Goal: Obtain resource: Download file/media

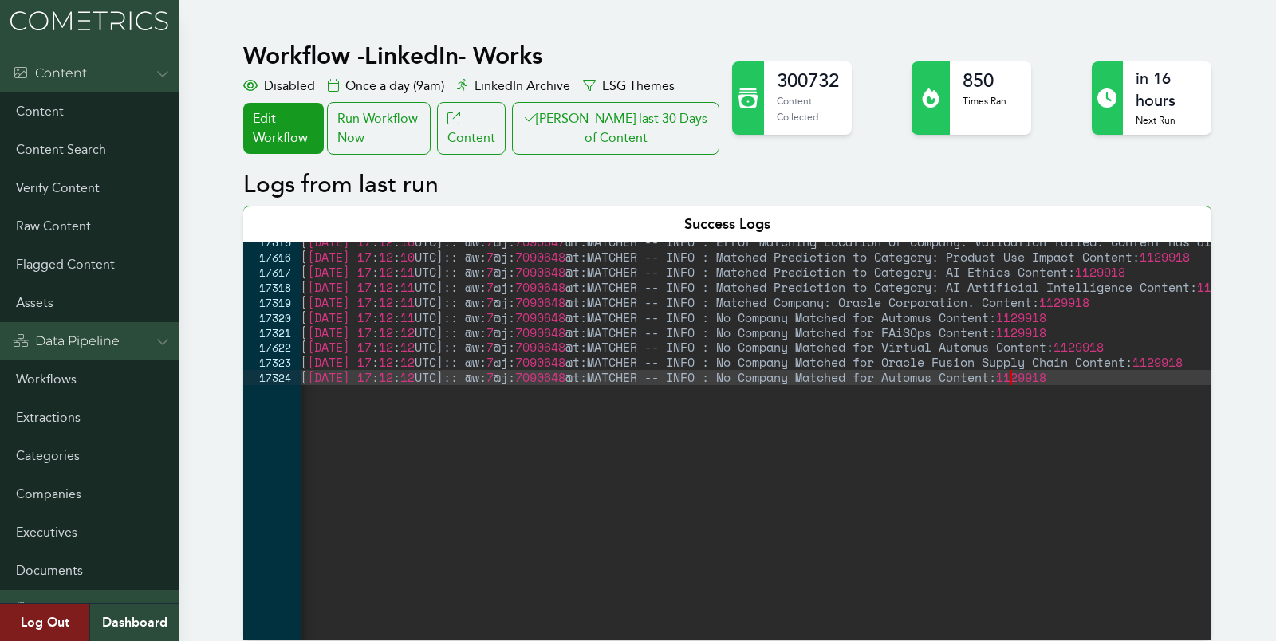
scroll to position [0, 5]
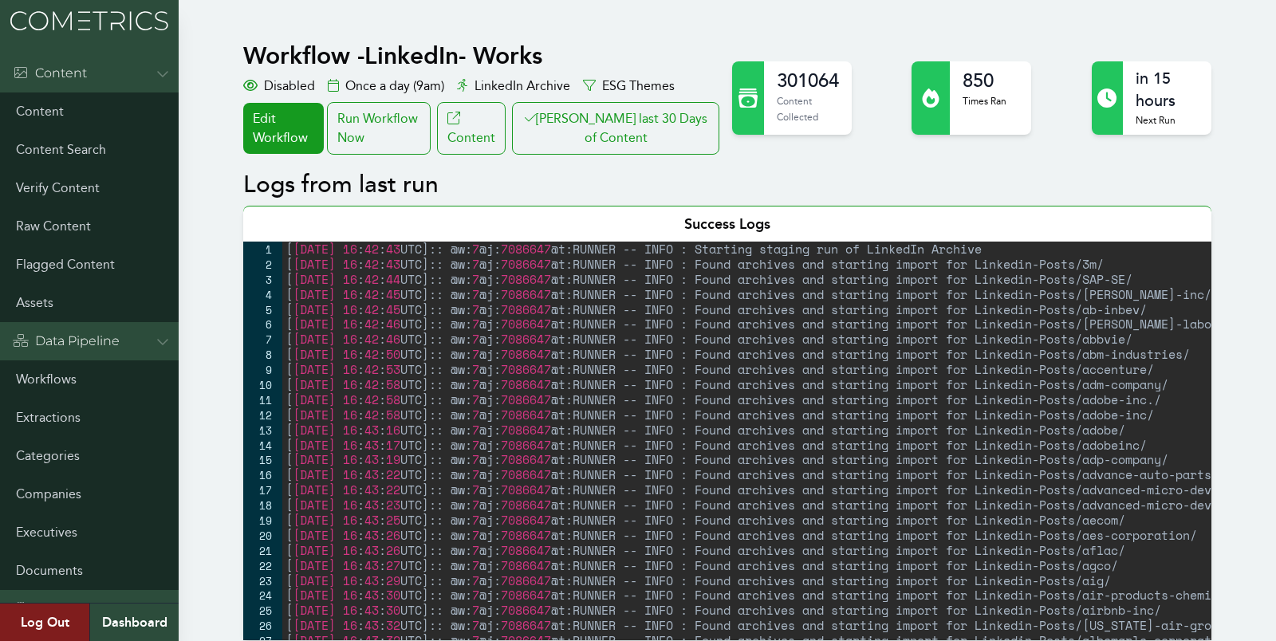
click at [305, 313] on div "[ [DATE] 16 : 42 : 43 UTC ] :: @w: 7 @j: 7086647 @t:RUNNER -- INFO : Starting s…" at bounding box center [849, 456] width 1135 height 429
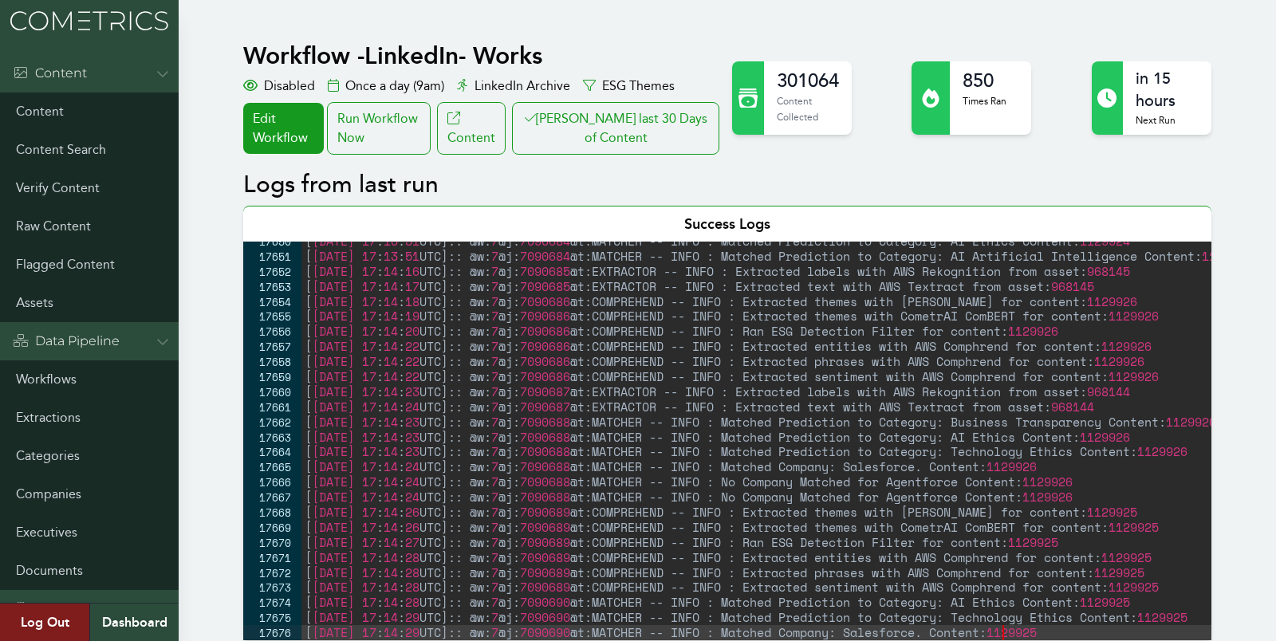
scroll to position [25728, 0]
type textarea "[2025-08-26 17:14:29 UTC]:: @w:7 @j:7090690 @t:MATCHER -- INFO : Matched Compan…"
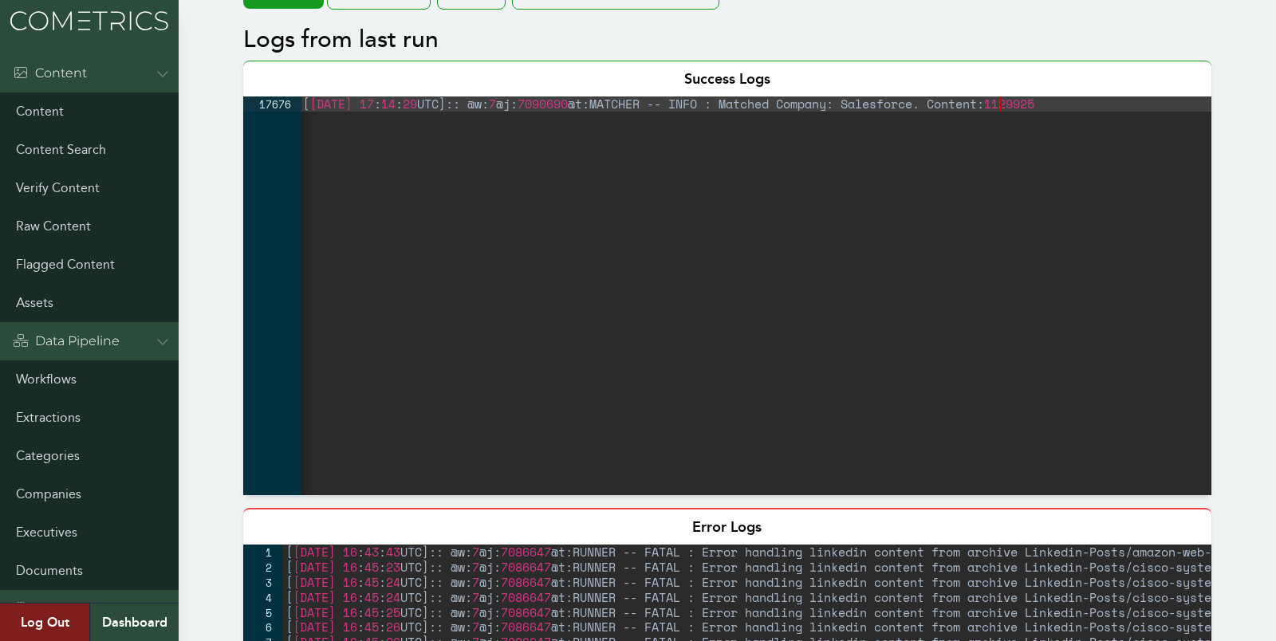
scroll to position [0, 0]
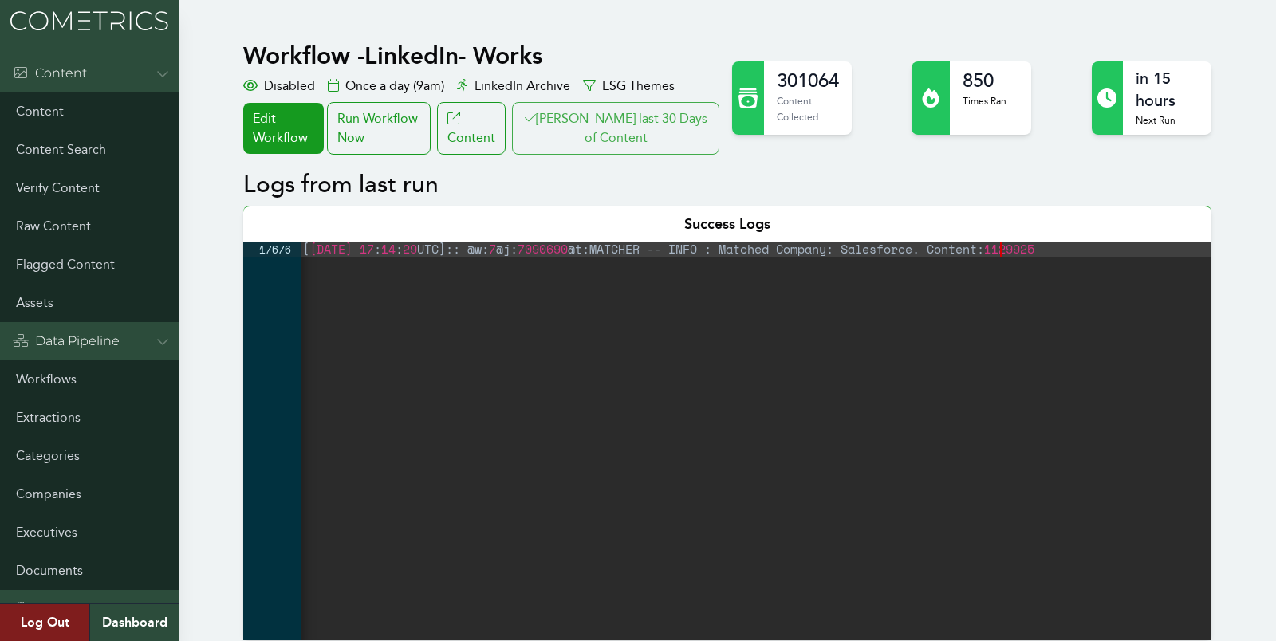
click at [563, 142] on button "Clair last 30 Days of Content" at bounding box center [615, 128] width 207 height 53
click at [624, 135] on button "Clair last 30 Days of Content" at bounding box center [615, 128] width 207 height 53
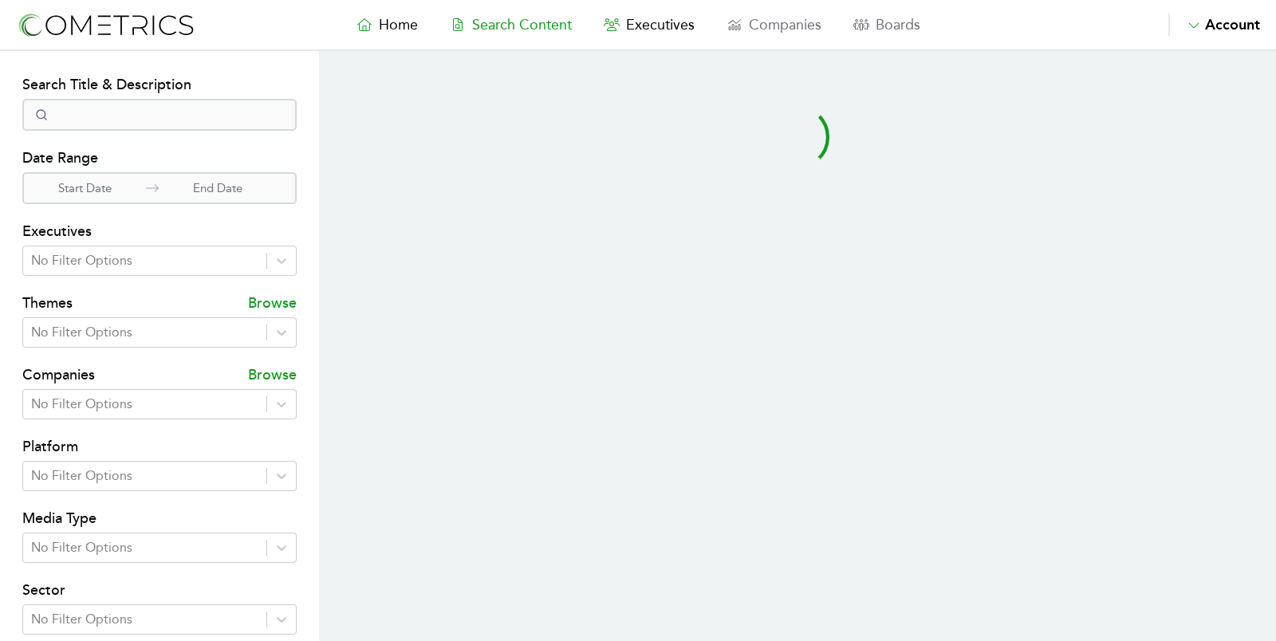
select select "50"
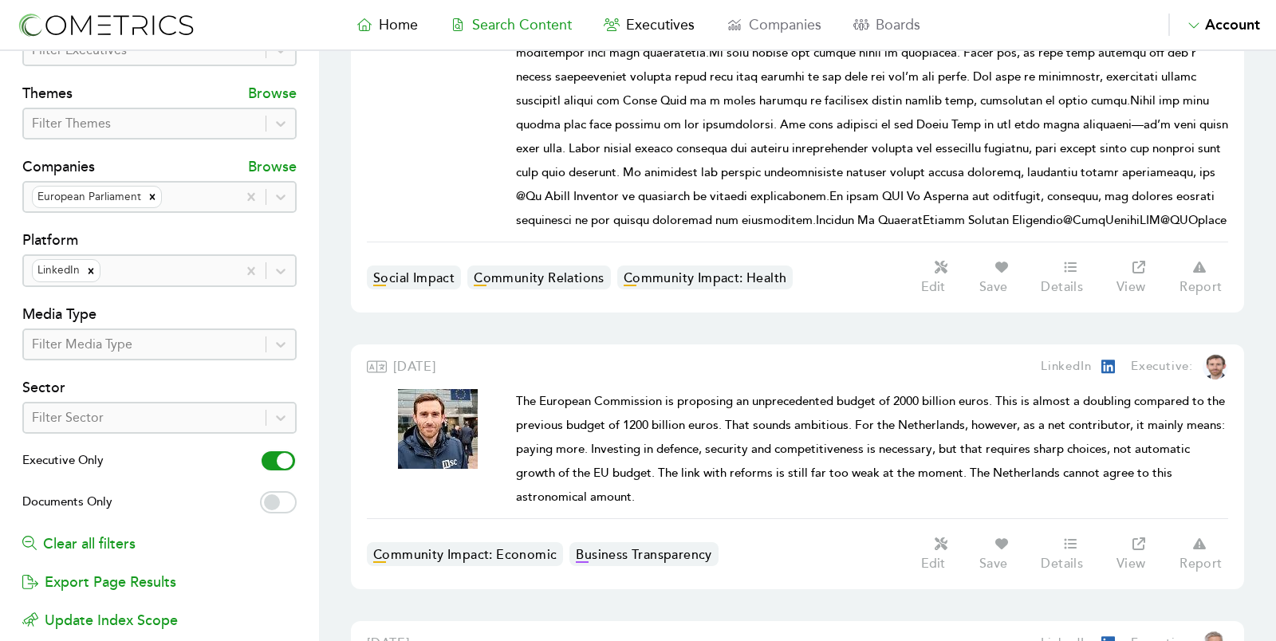
scroll to position [309, 0]
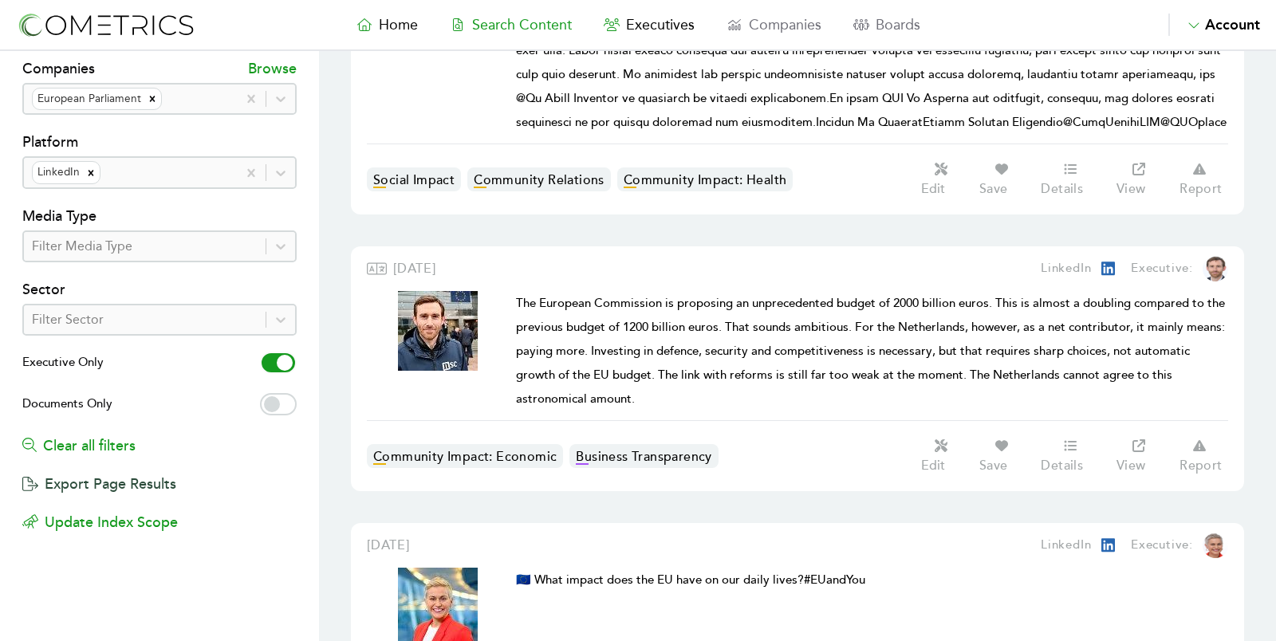
click at [123, 478] on button "Export Page Results" at bounding box center [99, 476] width 154 height 38
click at [112, 476] on button "Export Page Results" at bounding box center [99, 476] width 154 height 38
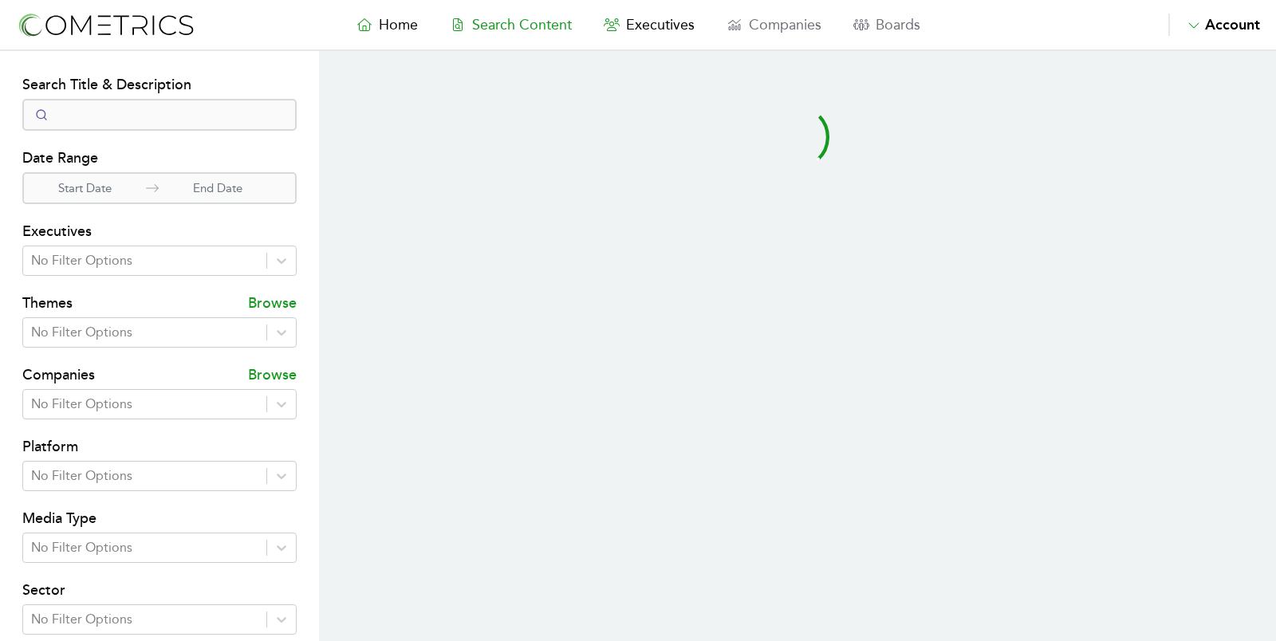
select select "50"
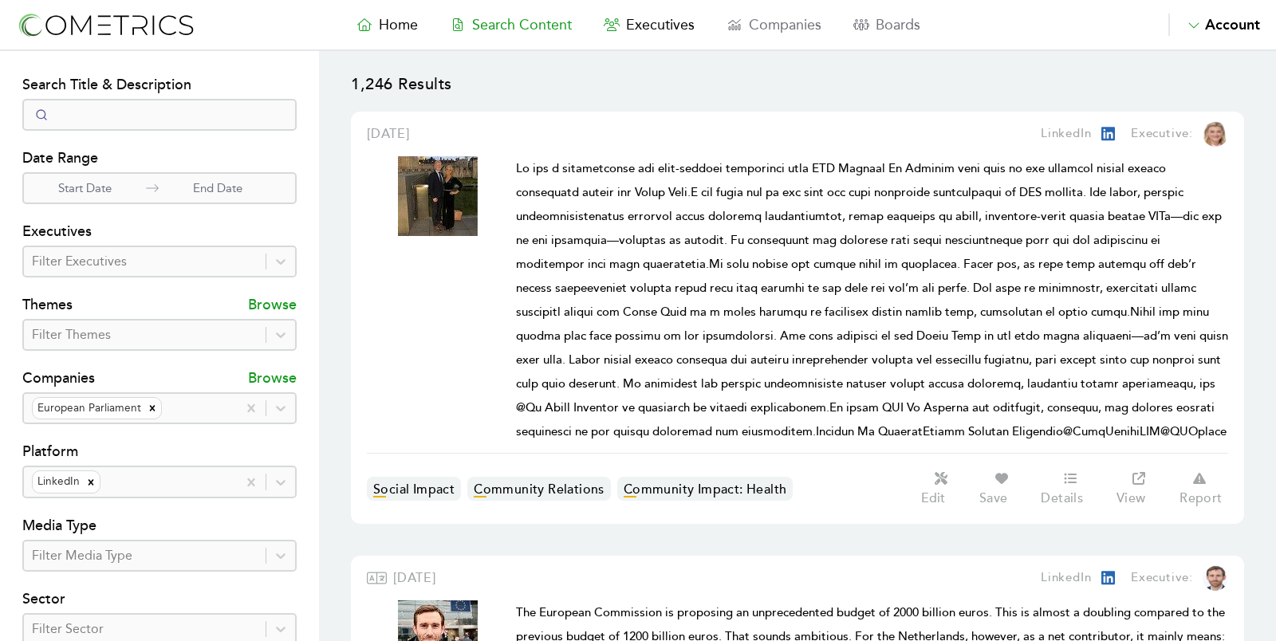
click at [92, 201] on div "Start Date End Date" at bounding box center [159, 188] width 274 height 32
click at [92, 187] on p "Start Date" at bounding box center [85, 188] width 122 height 18
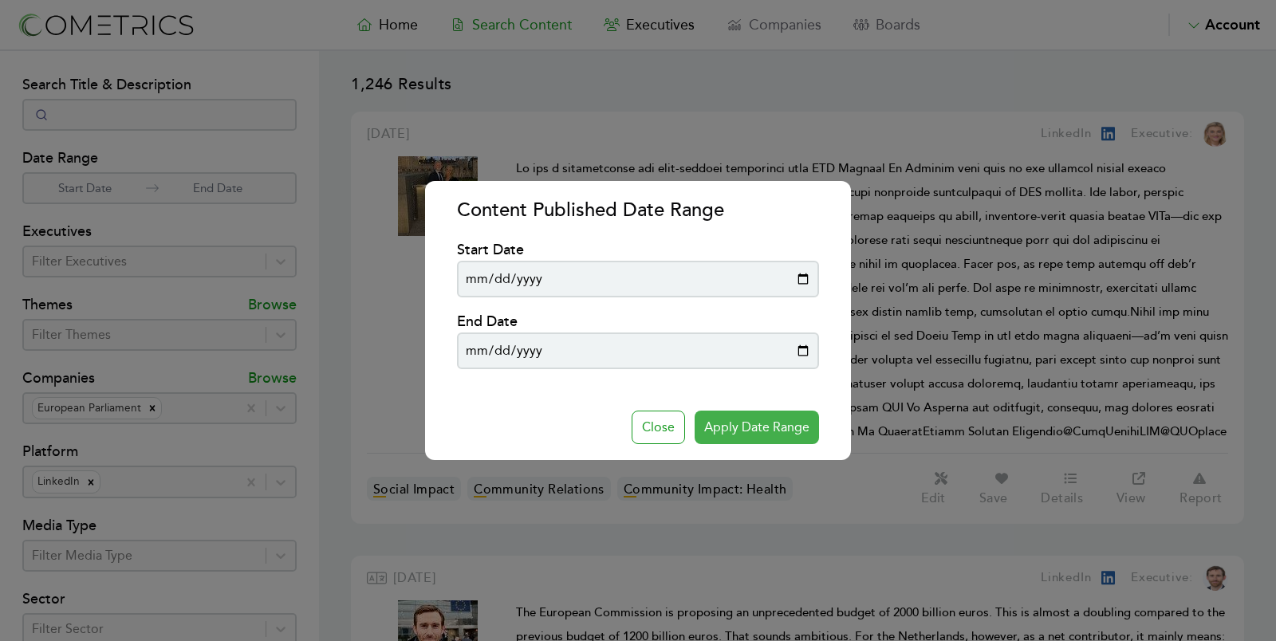
click at [751, 429] on button "Apply Date Range" at bounding box center [757, 427] width 124 height 33
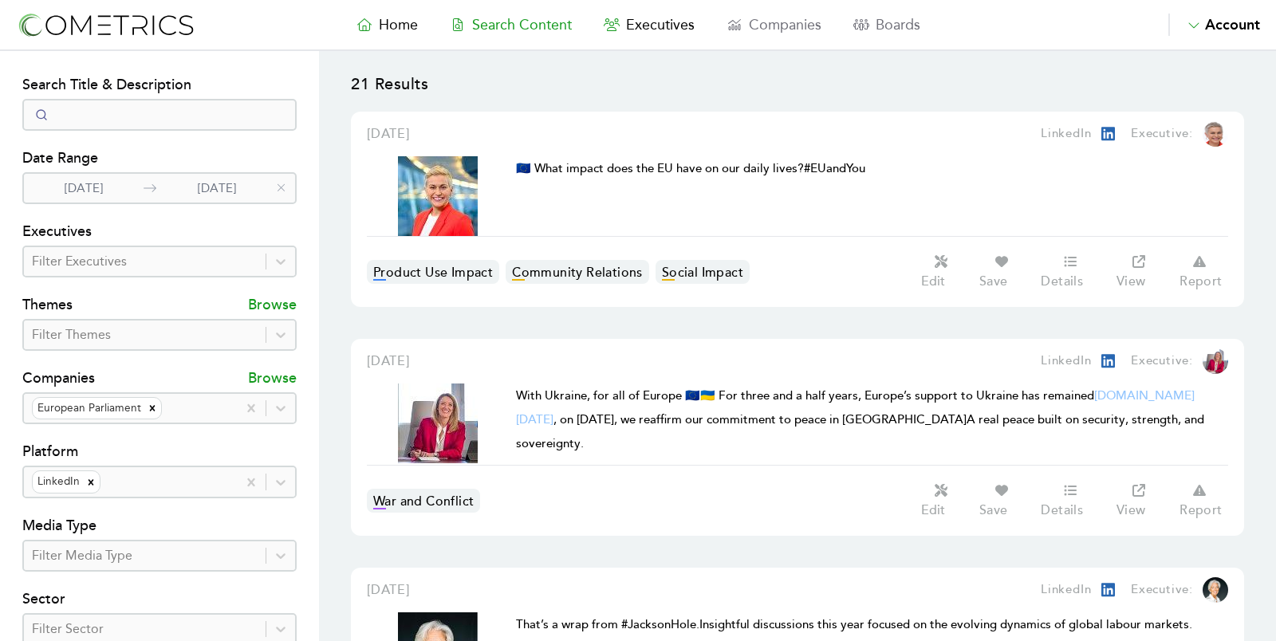
click at [76, 191] on p "[DATE]" at bounding box center [84, 188] width 120 height 18
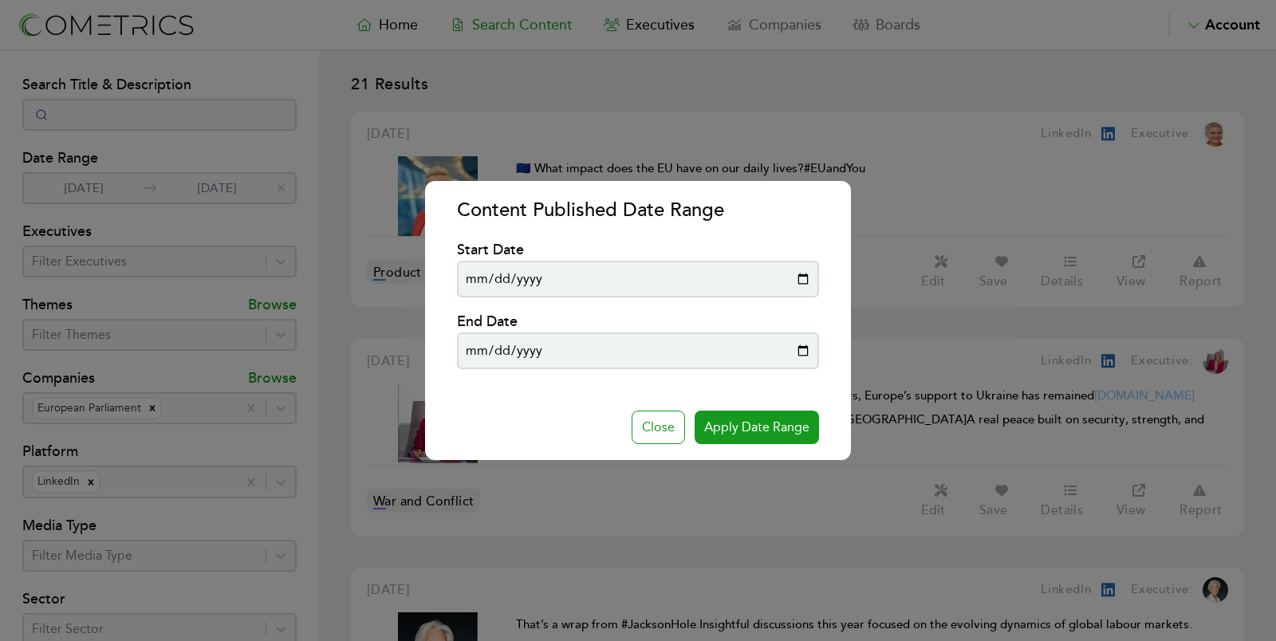
click at [527, 293] on input "[DATE]" at bounding box center [637, 279] width 361 height 37
click at [529, 283] on input "[DATE]" at bounding box center [637, 279] width 361 height 37
type input "[DATE]"
click at [726, 439] on button "Apply Date Range" at bounding box center [757, 427] width 124 height 33
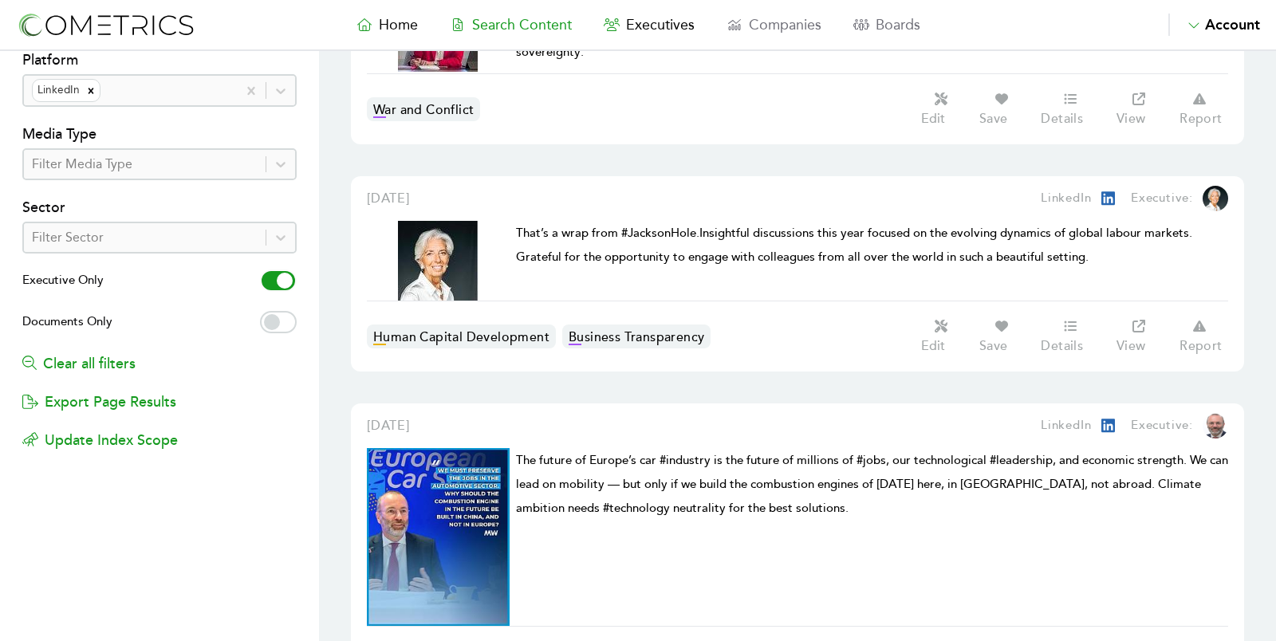
scroll to position [444, 0]
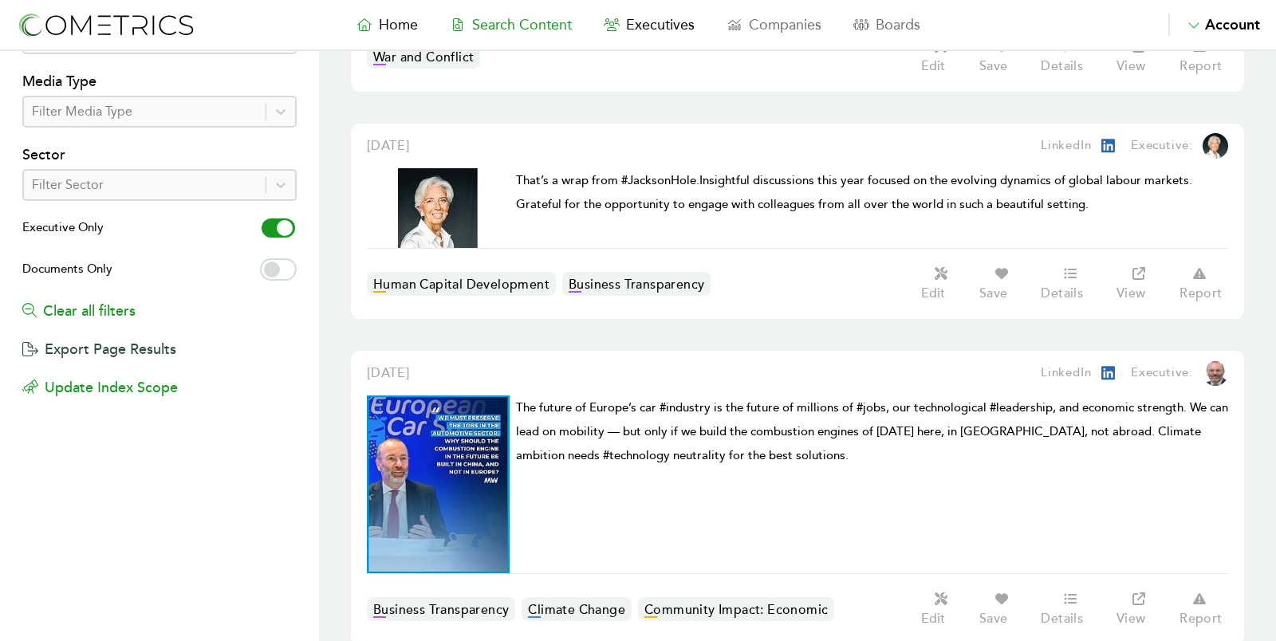
click at [148, 342] on button "Export Page Results" at bounding box center [99, 341] width 154 height 38
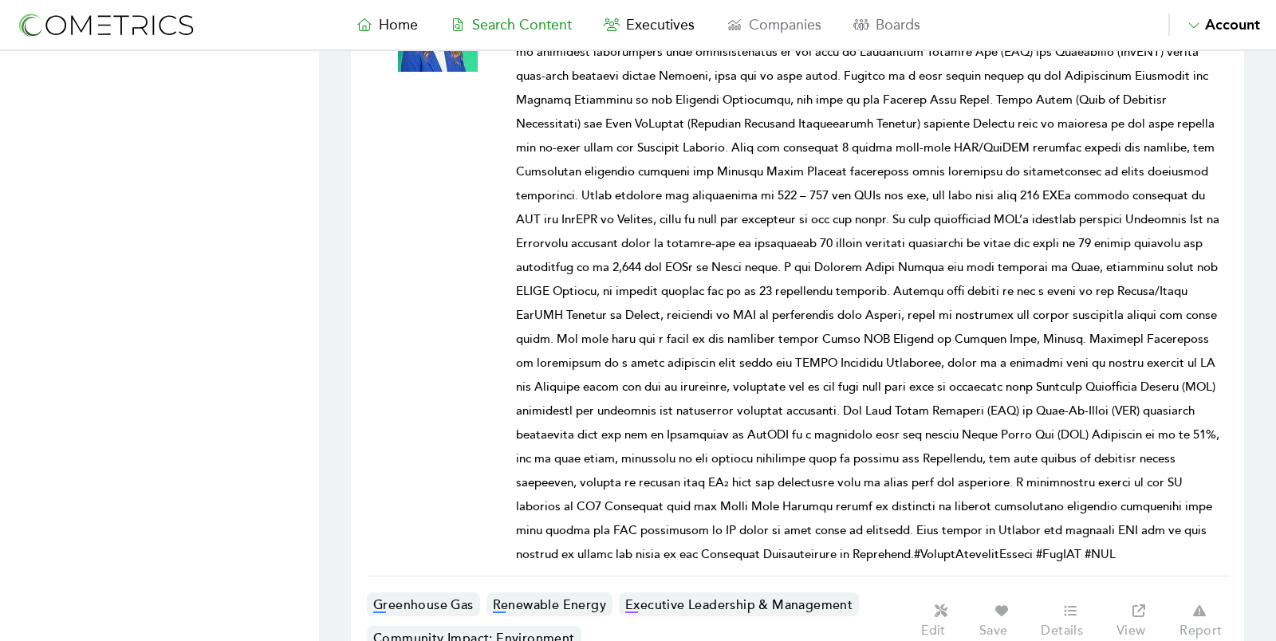
scroll to position [10036, 0]
